Goal: Find specific page/section: Find specific page/section

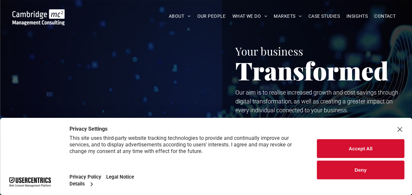
click at [358, 143] on button "Accept All" at bounding box center [360, 148] width 87 height 19
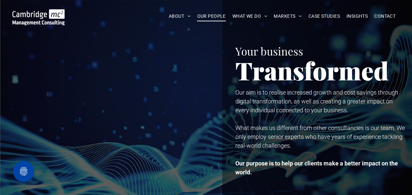
click at [210, 16] on span "OUR PEOPLE" at bounding box center [211, 16] width 28 height 10
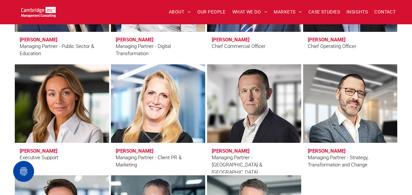
scroll to position [555, 0]
